Goal: Task Accomplishment & Management: Manage account settings

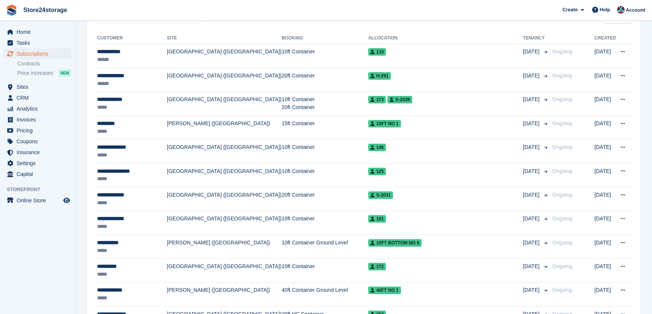
scroll to position [29, 0]
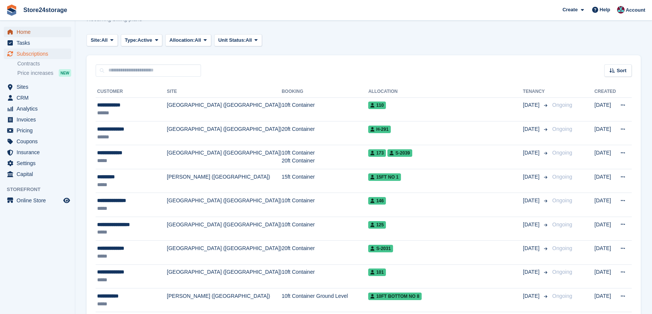
click at [37, 35] on span "Home" at bounding box center [39, 32] width 45 height 11
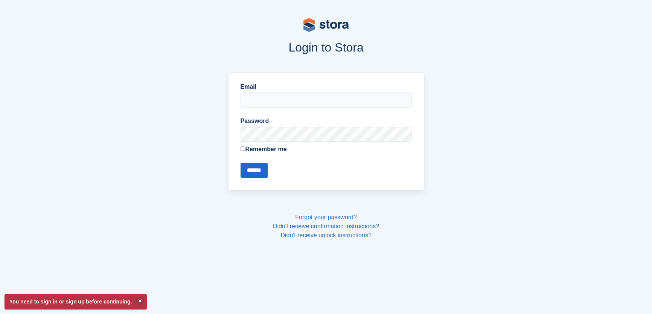
type input "**********"
click at [263, 167] on input "******" at bounding box center [253, 170] width 27 height 15
